Goal: Task Accomplishment & Management: Use online tool/utility

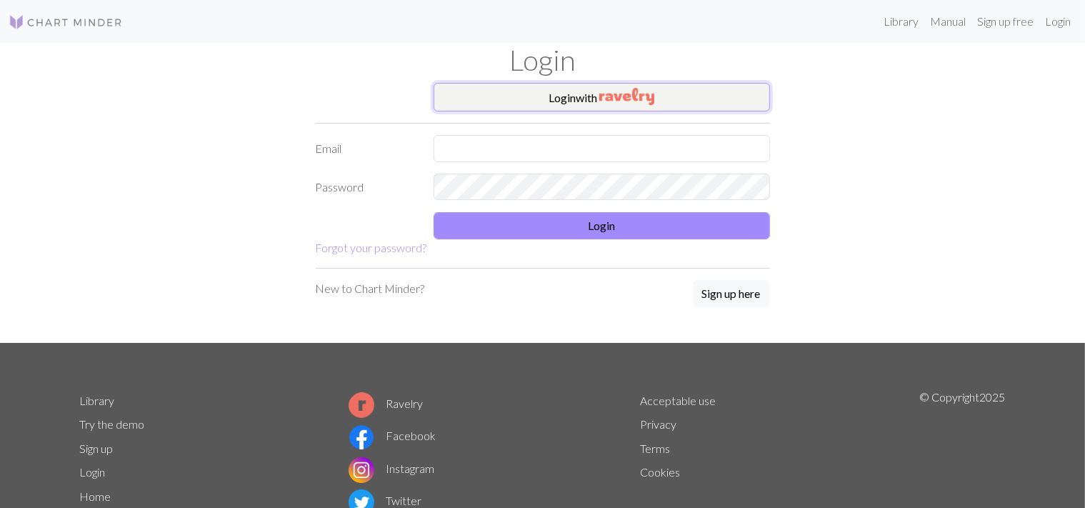
click at [635, 94] on img "button" at bounding box center [626, 96] width 55 height 17
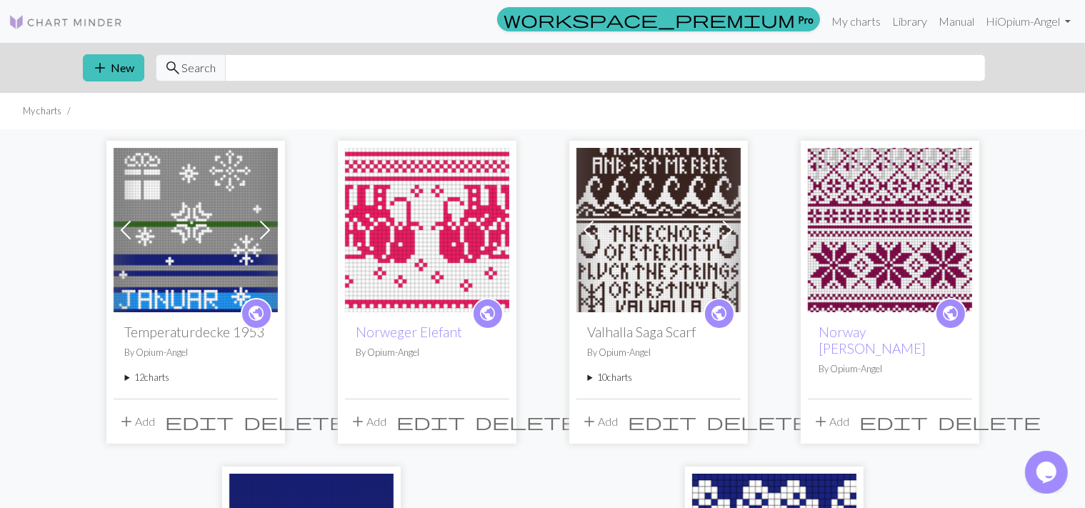
click at [133, 380] on summary "12 charts" at bounding box center [195, 378] width 141 height 14
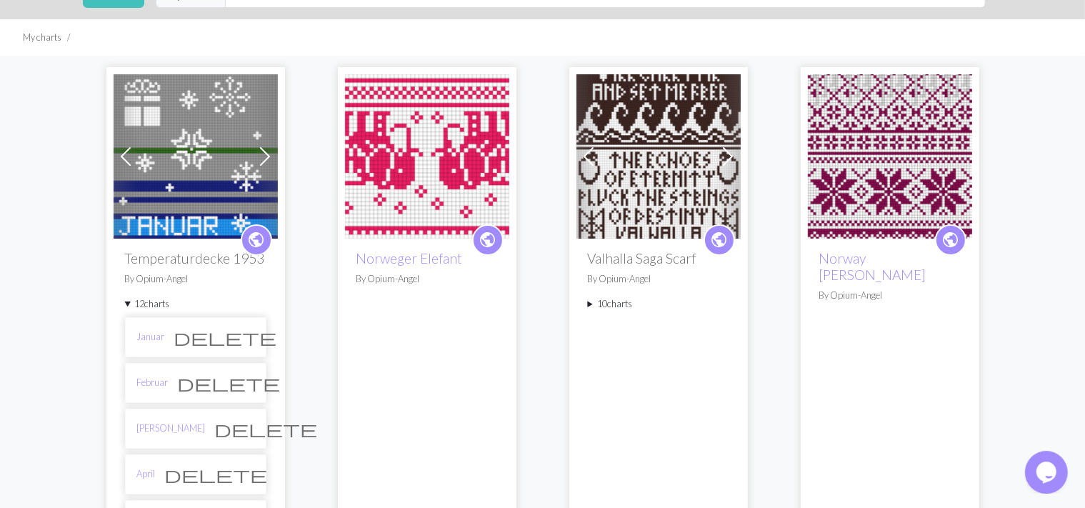
scroll to position [73, 0]
click at [264, 152] on span at bounding box center [265, 157] width 23 height 23
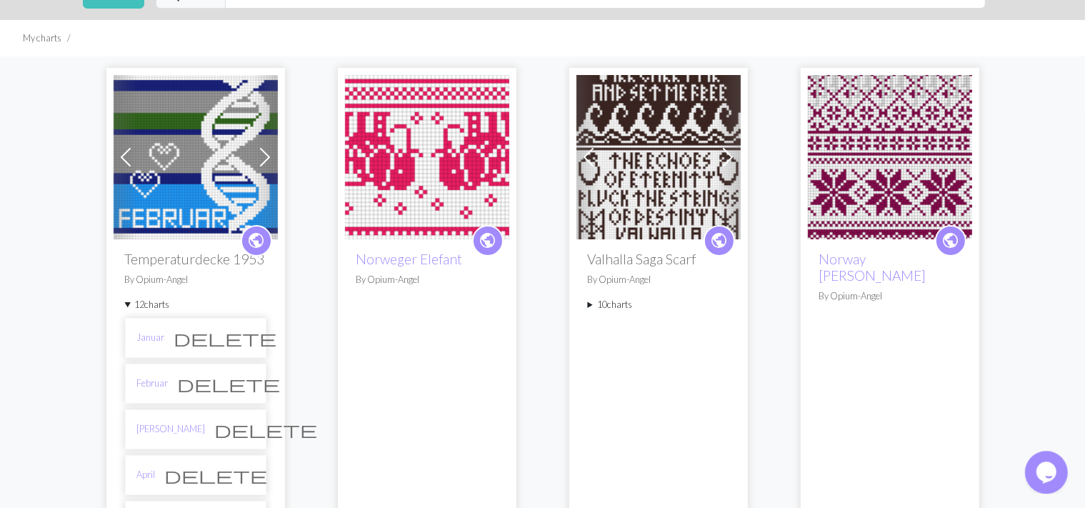
click at [264, 152] on span at bounding box center [265, 157] width 23 height 23
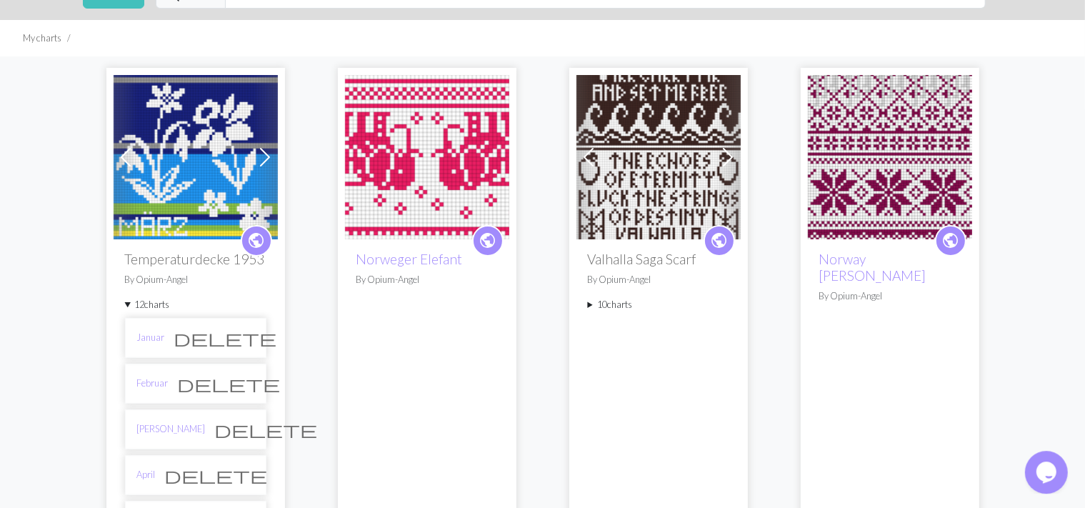
click at [264, 152] on span at bounding box center [265, 157] width 23 height 23
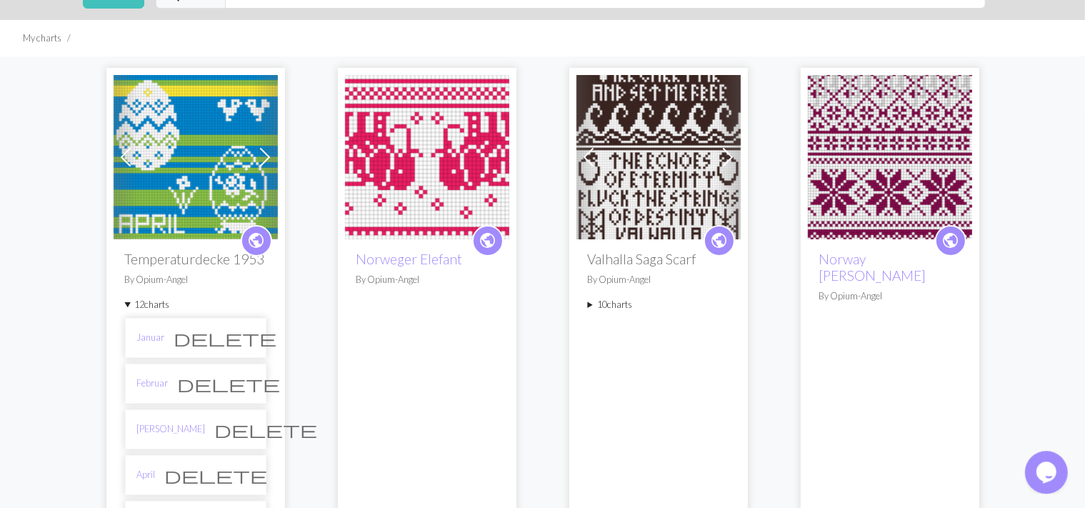
click at [264, 152] on span at bounding box center [265, 157] width 23 height 23
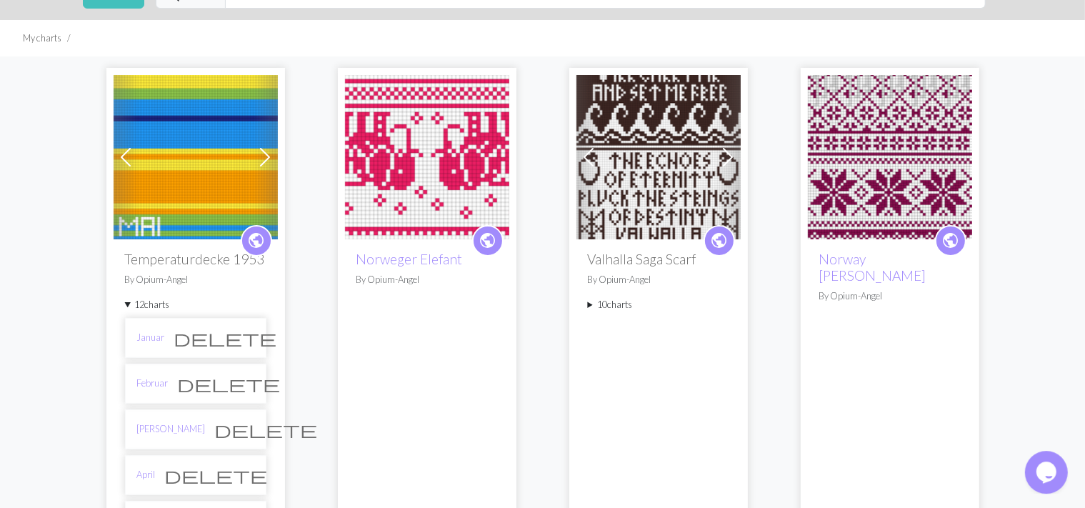
click at [149, 309] on summary "12 charts" at bounding box center [195, 305] width 141 height 14
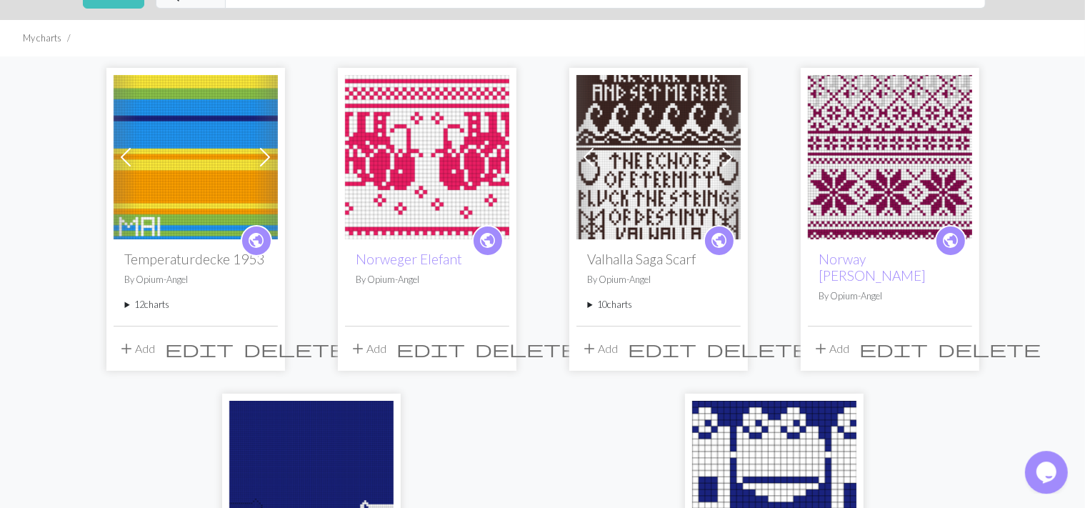
click at [612, 307] on summary "10 charts" at bounding box center [658, 305] width 141 height 14
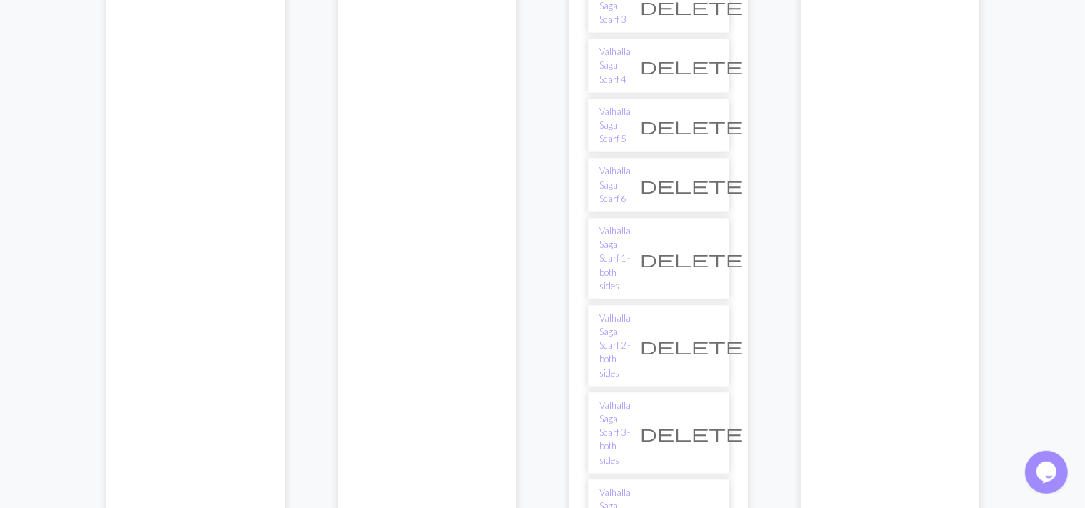
scroll to position [532, 0]
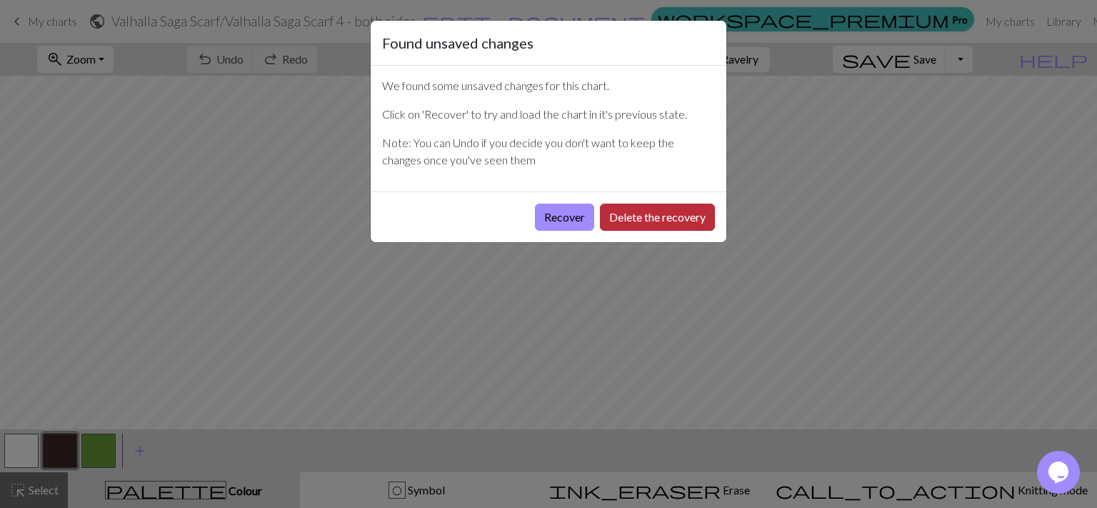
click at [630, 216] on button "Delete the recovery" at bounding box center [657, 217] width 115 height 27
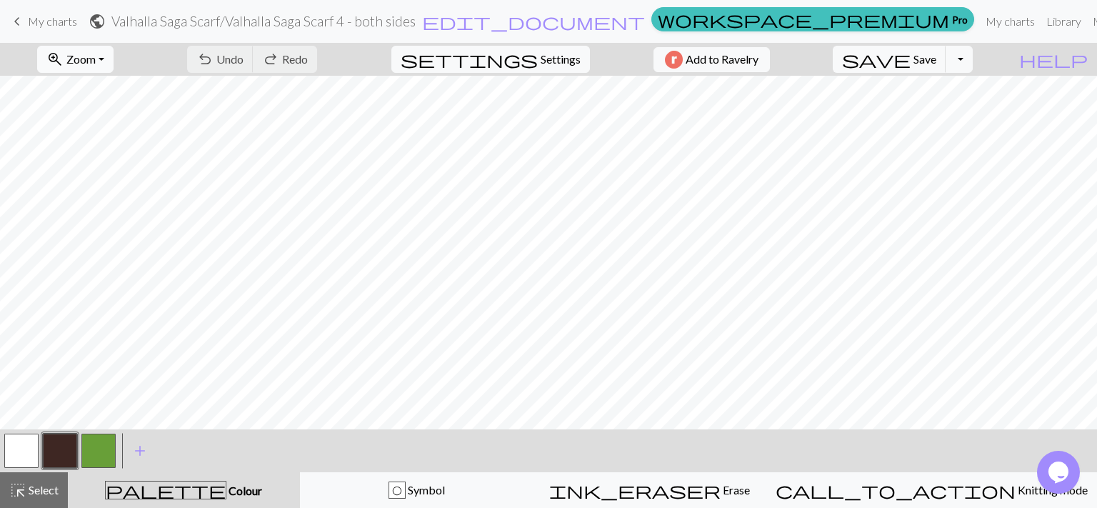
click at [96, 61] on span "Zoom" at bounding box center [80, 59] width 29 height 14
click at [96, 112] on button "Fit width" at bounding box center [94, 113] width 113 height 23
